Goal: Information Seeking & Learning: Learn about a topic

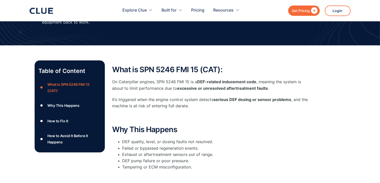
scroll to position [61, 0]
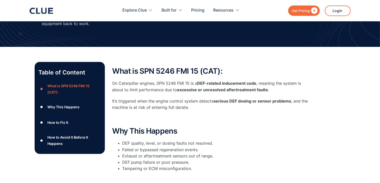
drag, startPoint x: 382, startPoint y: 21, endPoint x: 382, endPoint y: 29, distance: 8.8
click at [380, 29] on html "Get Pricing  Explore Clue Solutions Tailored solutions for your construction e…" at bounding box center [190, 30] width 380 height 183
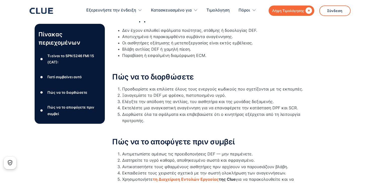
scroll to position [0, 0]
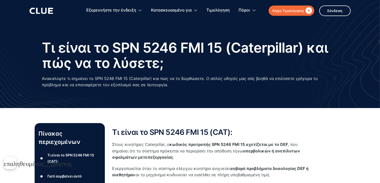
click at [40, 10] on icon at bounding box center [42, 11] width 24 height 6
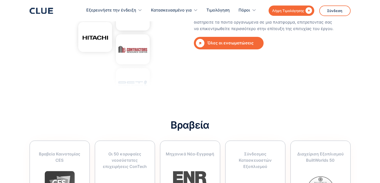
scroll to position [2433, 0]
